Goal: Task Accomplishment & Management: Use online tool/utility

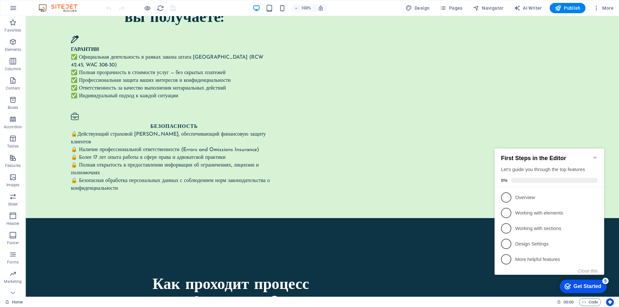
scroll to position [1201, 0]
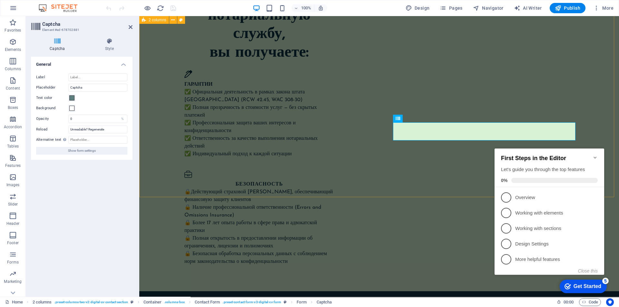
scroll to position [1266, 0]
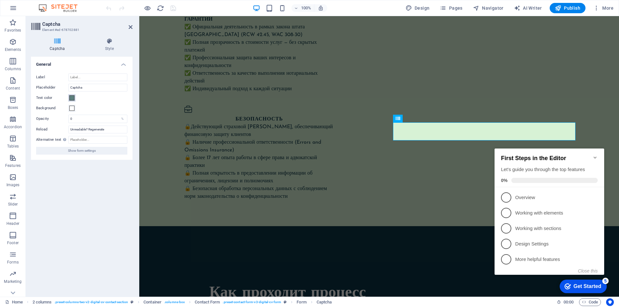
click at [71, 97] on span at bounding box center [71, 97] width 5 height 5
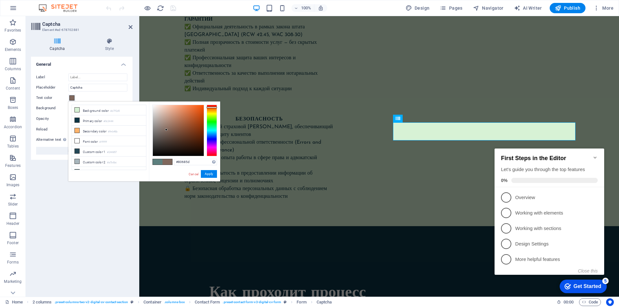
drag, startPoint x: 213, startPoint y: 129, endPoint x: 212, endPoint y: 107, distance: 21.3
click at [212, 107] on div at bounding box center [212, 131] width 10 height 52
click at [197, 112] on div at bounding box center [178, 130] width 51 height 51
type input "#e9530c"
click at [201, 109] on div at bounding box center [178, 130] width 51 height 51
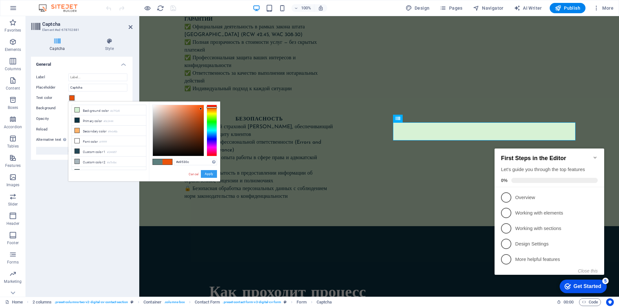
click at [213, 175] on button "Apply" at bounding box center [209, 174] width 16 height 8
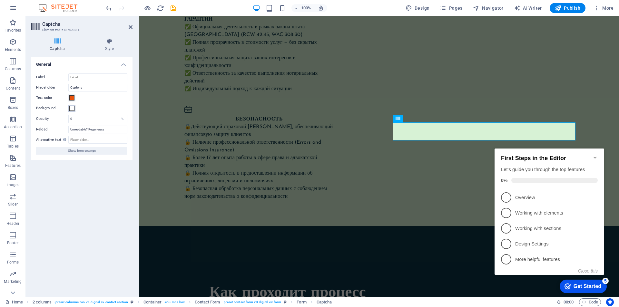
click at [72, 110] on span at bounding box center [71, 108] width 5 height 5
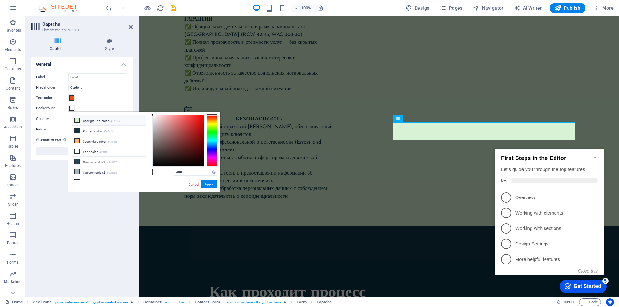
click at [92, 122] on li "Background color #d7f2d5" at bounding box center [109, 120] width 74 height 10
type input "#d7f2d5"
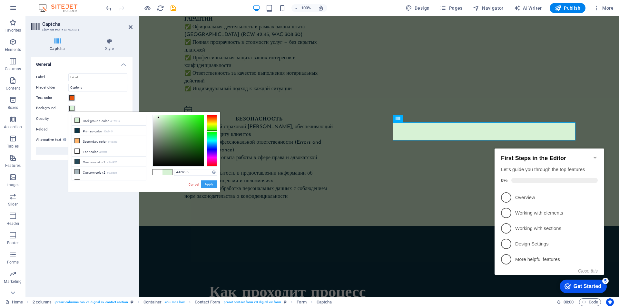
click at [211, 184] on button "Apply" at bounding box center [209, 185] width 16 height 8
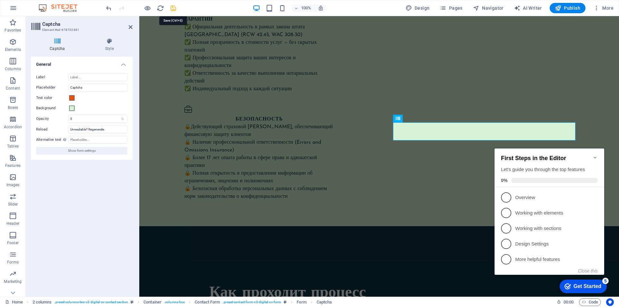
click at [175, 10] on icon "save" at bounding box center [173, 8] width 7 height 7
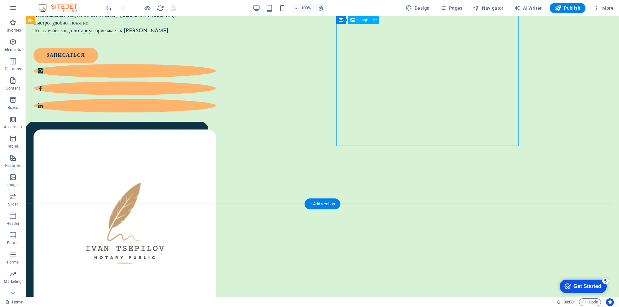
scroll to position [0, 0]
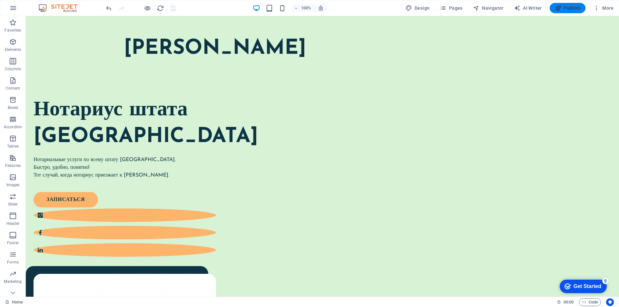
click at [571, 7] on span "Publish" at bounding box center [567, 8] width 25 height 6
click at [576, 8] on span "Publish" at bounding box center [567, 8] width 25 height 6
